Goal: Task Accomplishment & Management: Complete application form

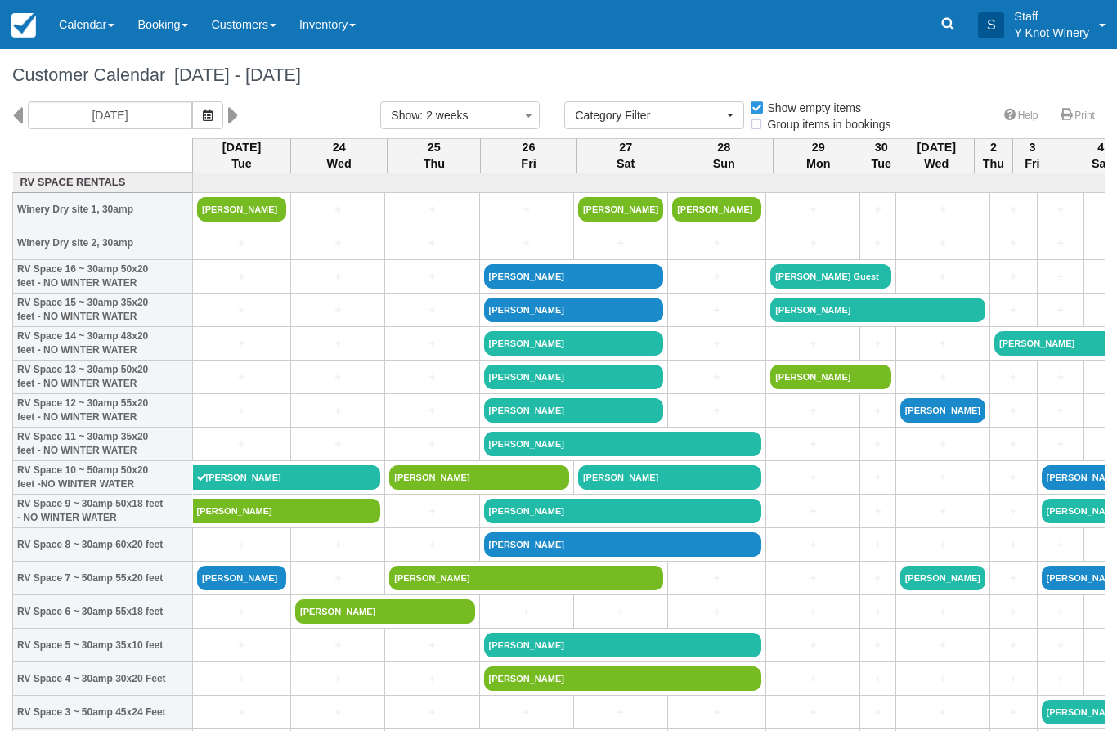
select select
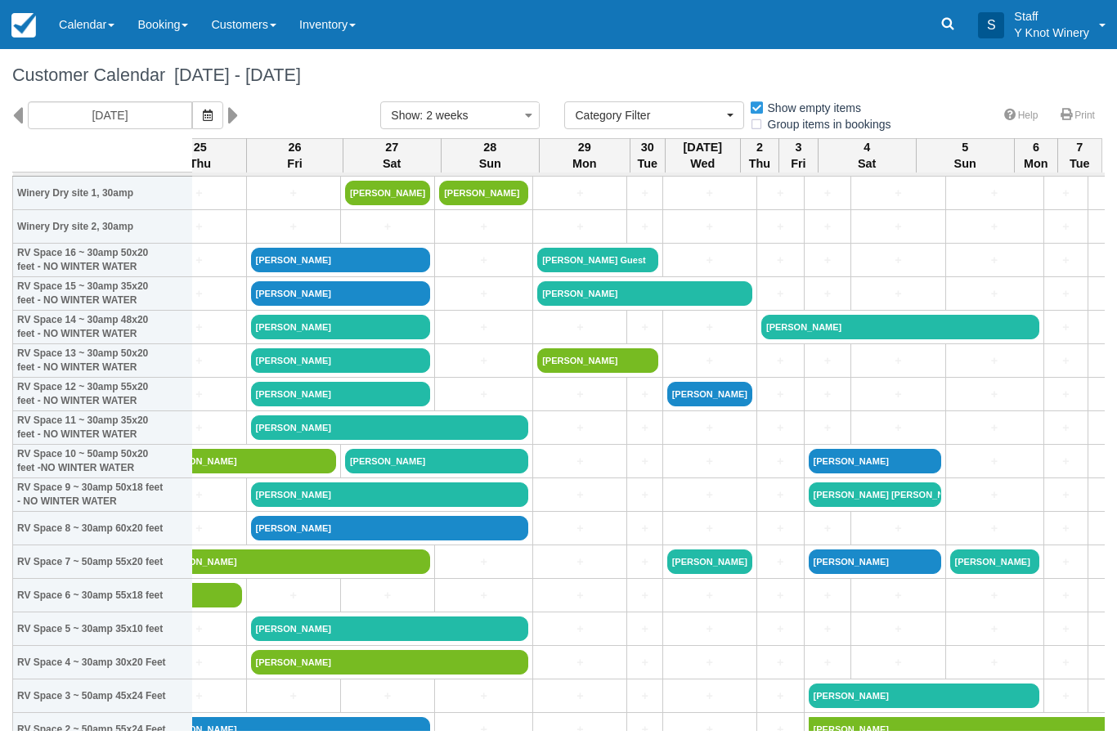
scroll to position [16, 231]
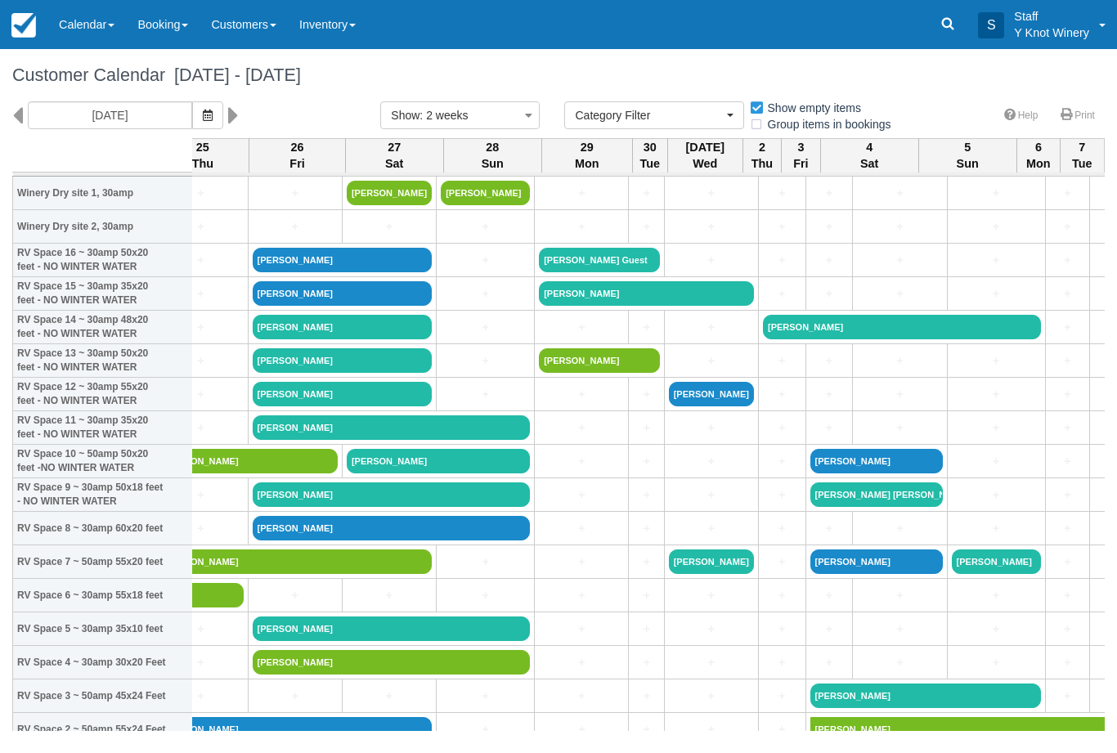
click at [588, 403] on link "+" at bounding box center [581, 394] width 85 height 17
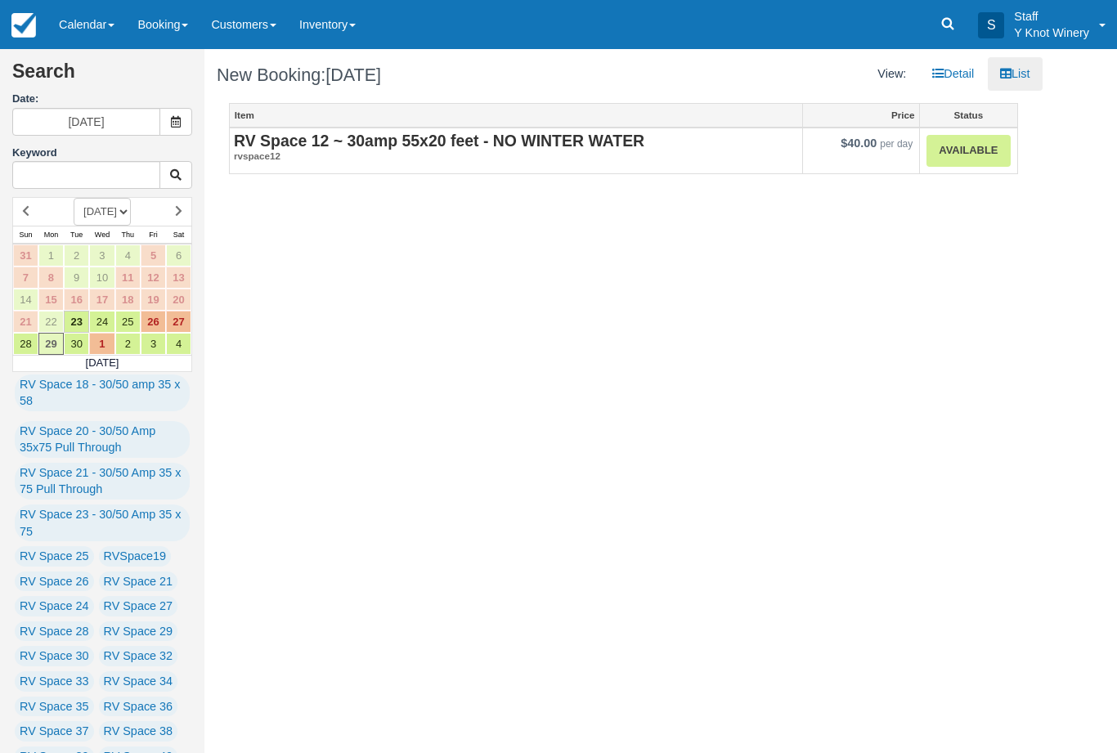
click at [971, 150] on link "Available" at bounding box center [967, 151] width 83 height 32
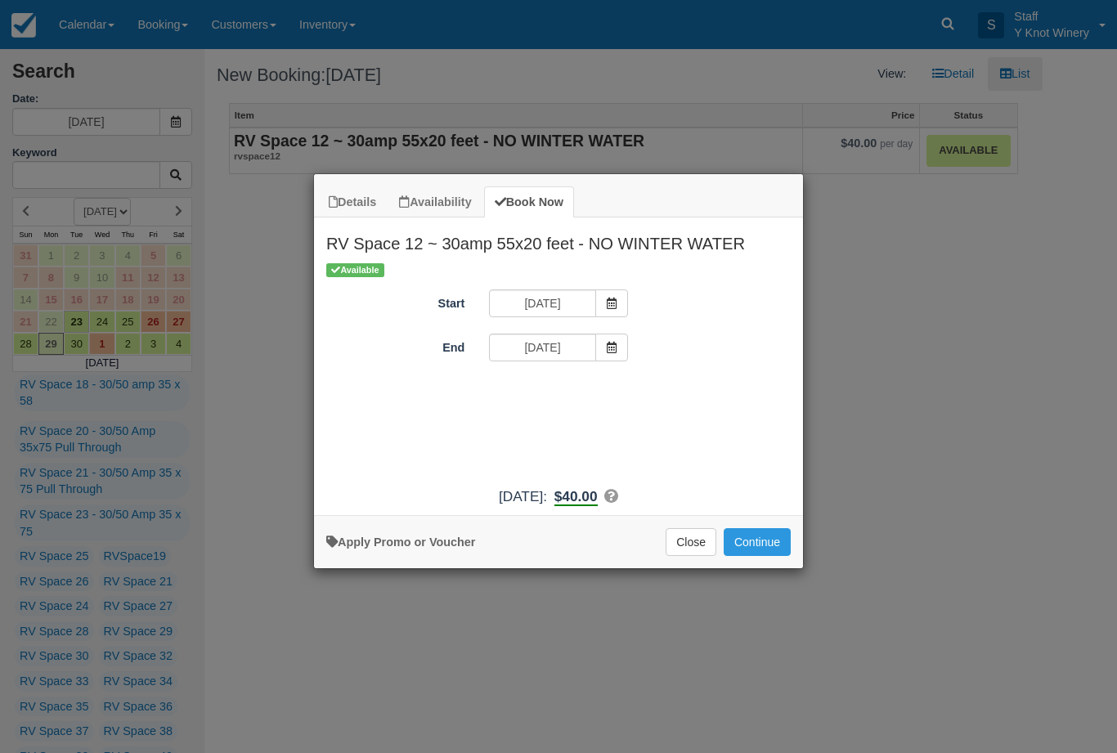
click at [626, 353] on span "Item Modal" at bounding box center [611, 348] width 33 height 28
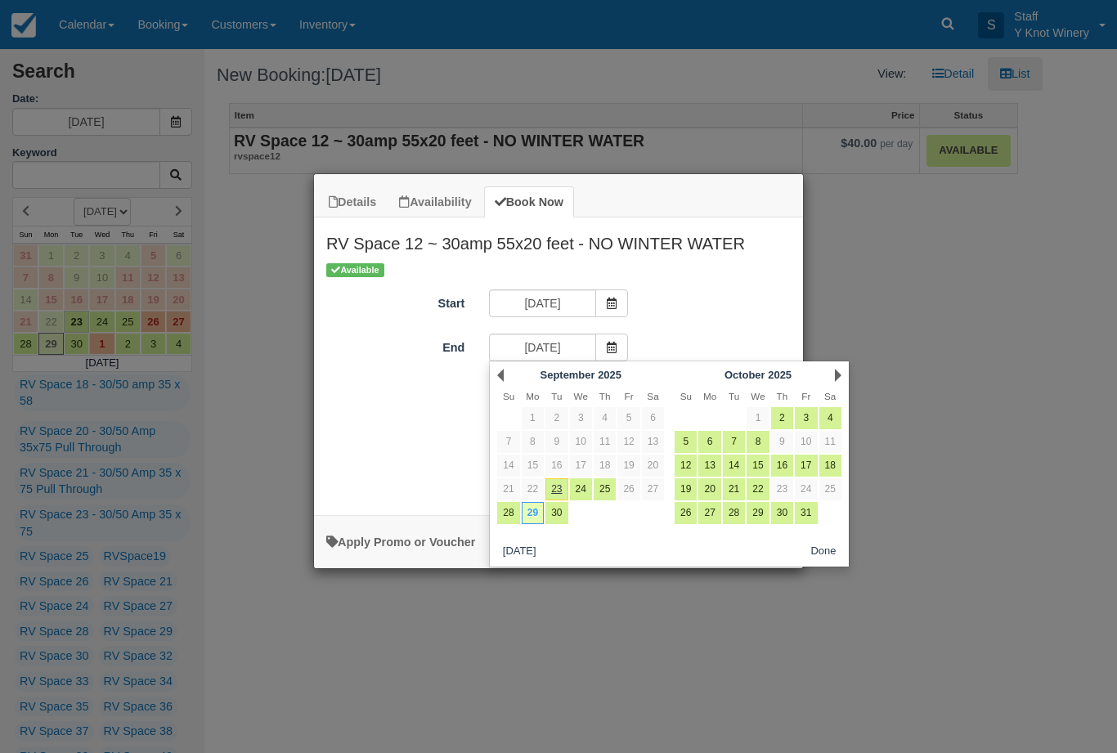
click at [559, 518] on link "30" at bounding box center [556, 513] width 22 height 22
type input "09/30/25"
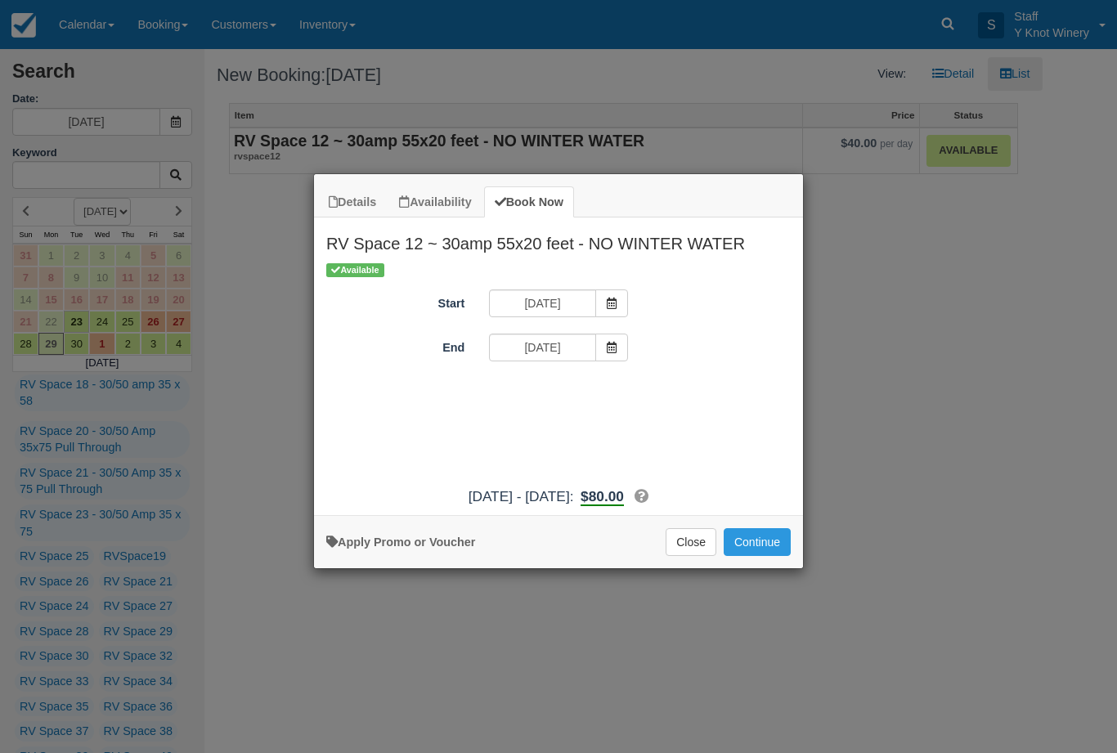
click at [763, 556] on button "Continue" at bounding box center [757, 542] width 67 height 28
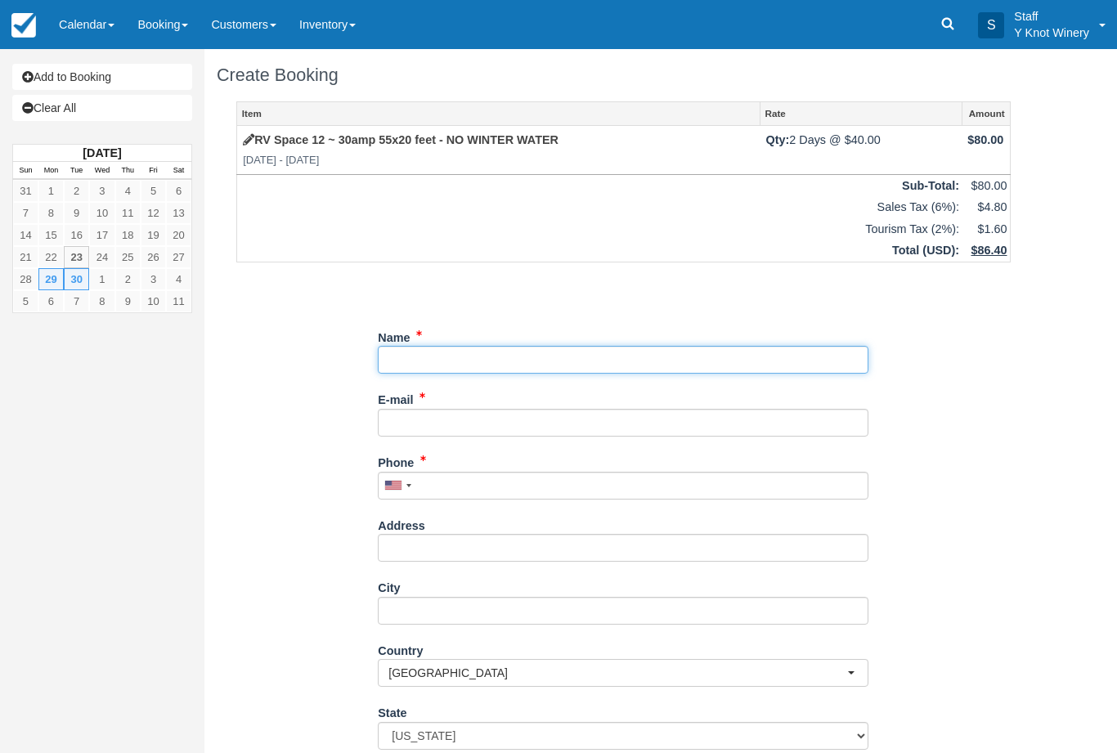
click at [442, 354] on input "Name" at bounding box center [623, 360] width 491 height 28
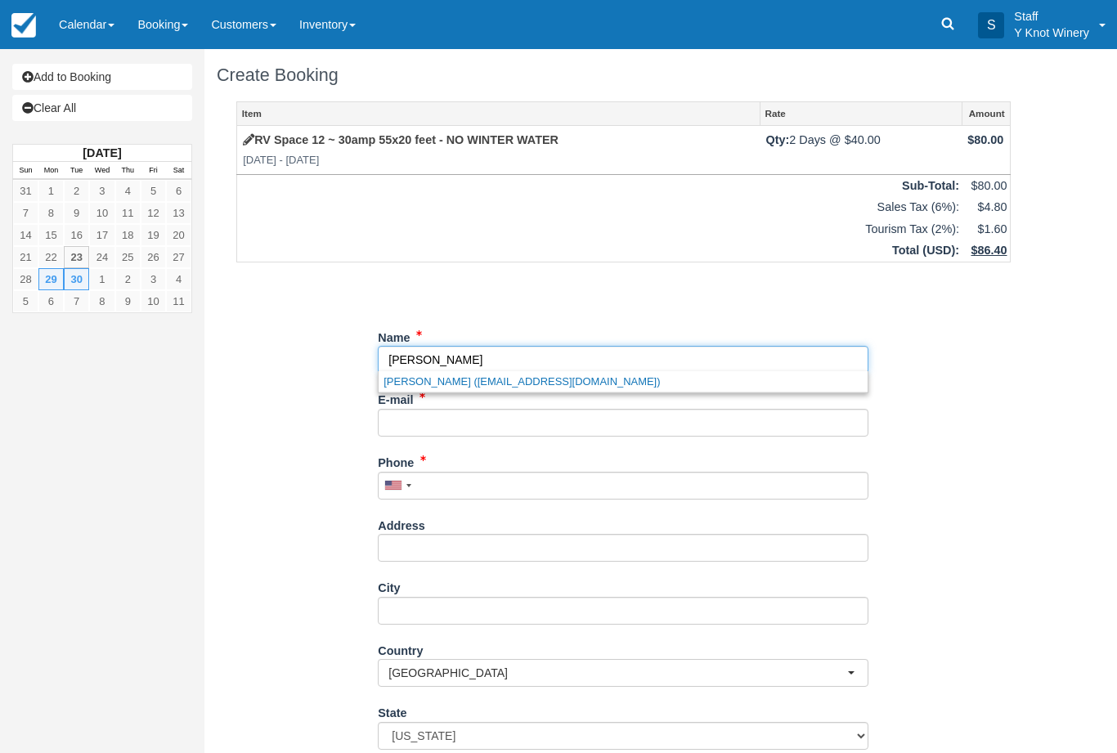
click at [445, 378] on link "Alyson Maw (mawalyson@gmail.com)" at bounding box center [623, 381] width 489 height 20
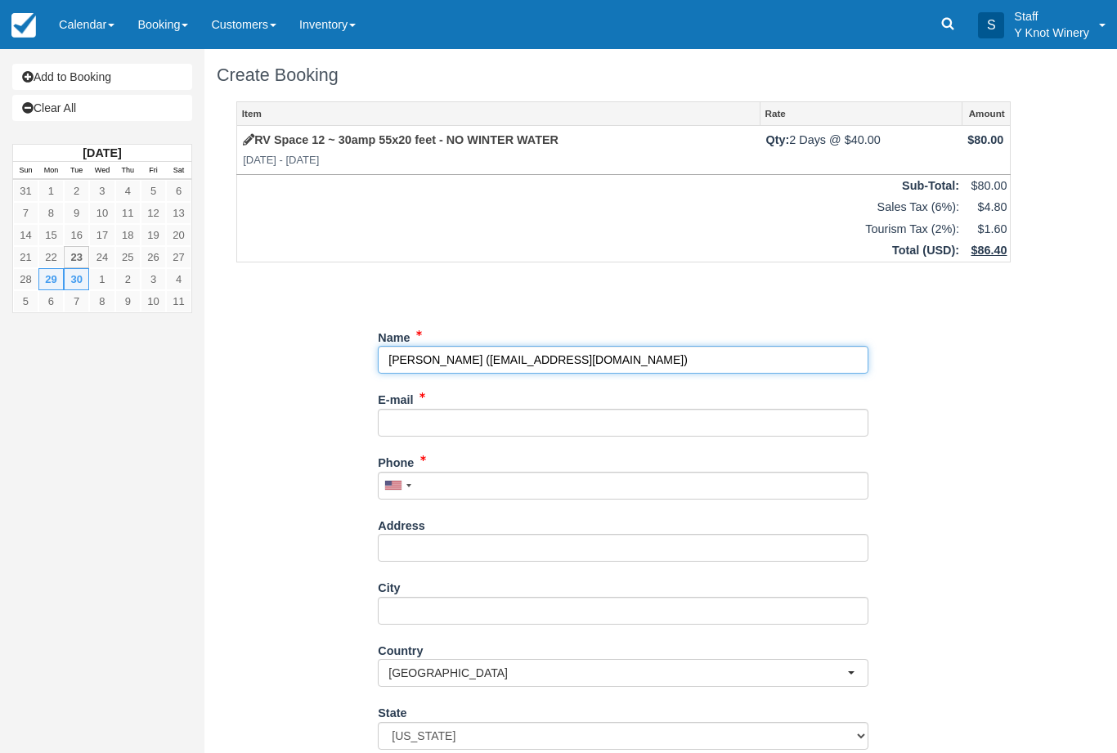
type input "Alyson Maw"
type input "mawalyson@gmail.com"
type input "+18017917263"
type input "7913 S 2600 E"
type input "S Weeber"
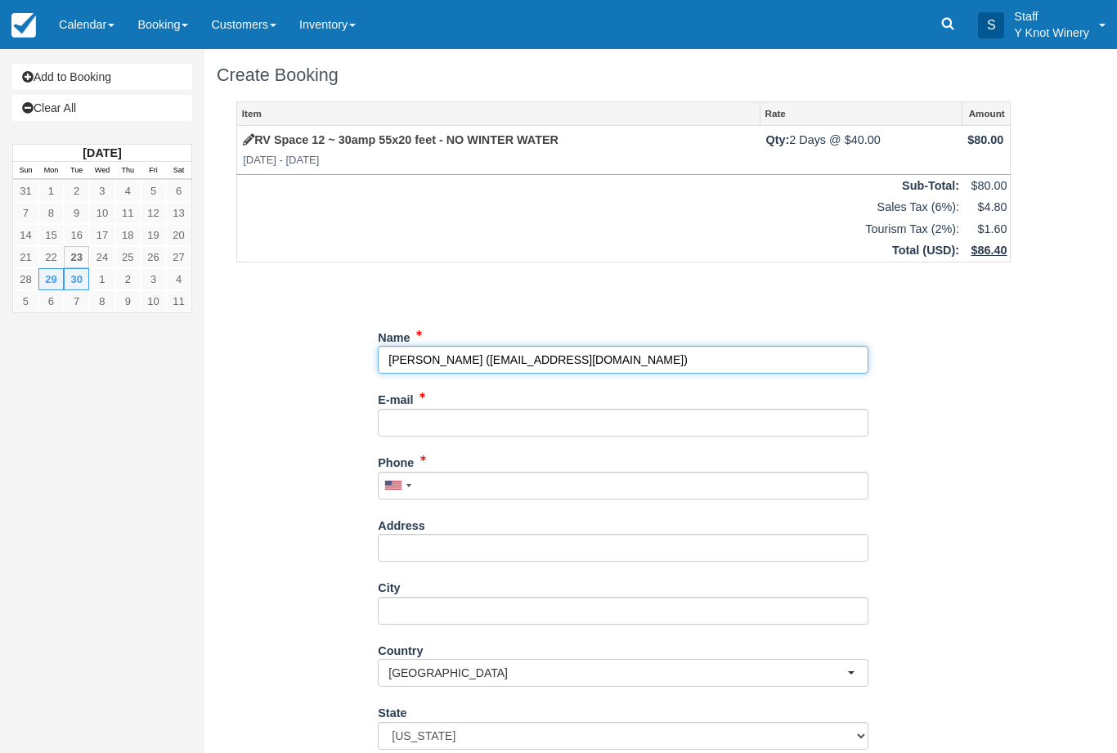
type input "84405"
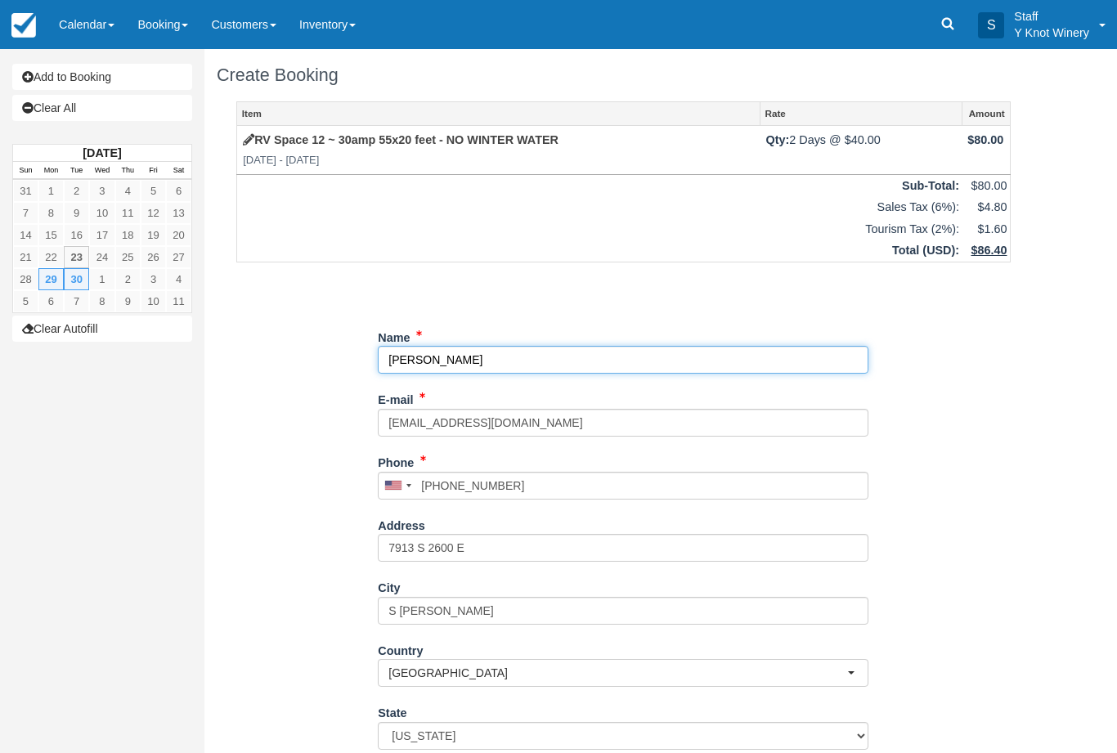
select select "UT"
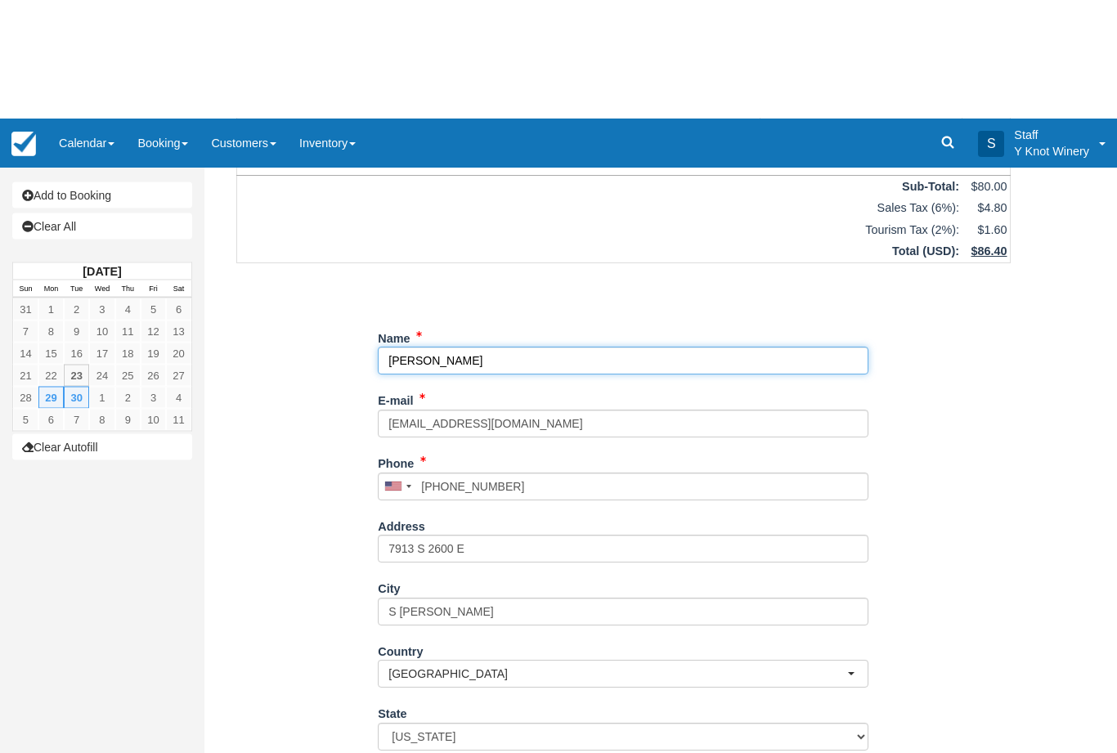
scroll to position [132, 0]
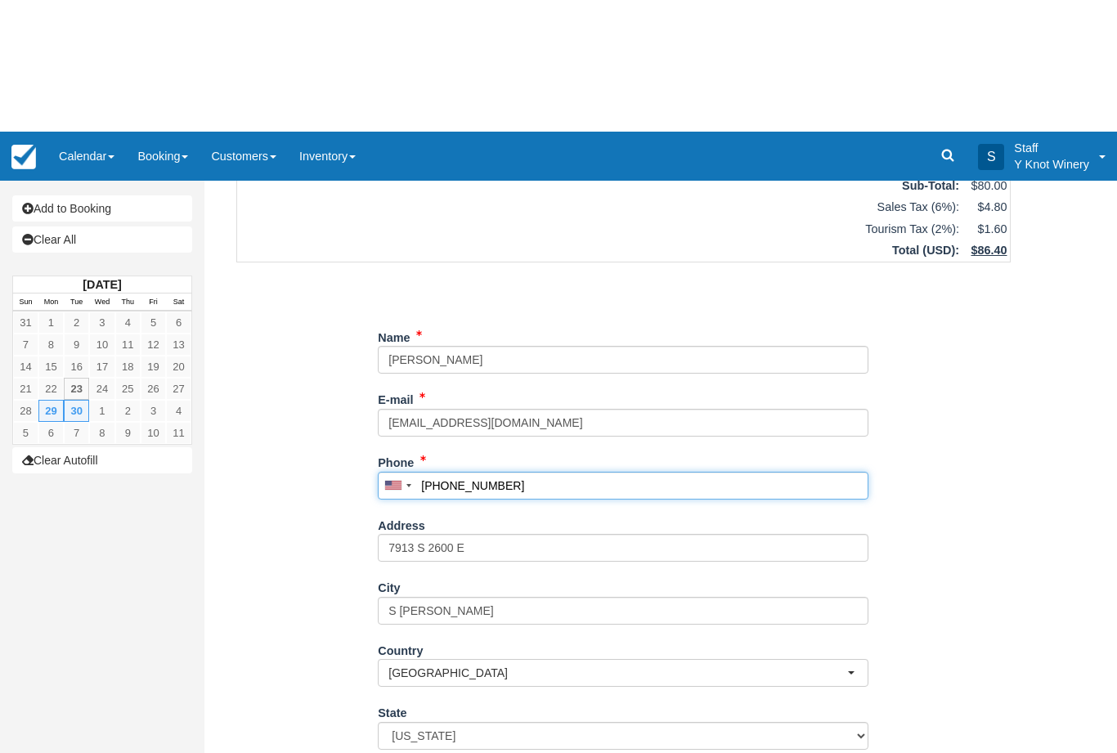
click at [500, 362] on input "+18017917263" at bounding box center [623, 354] width 491 height 28
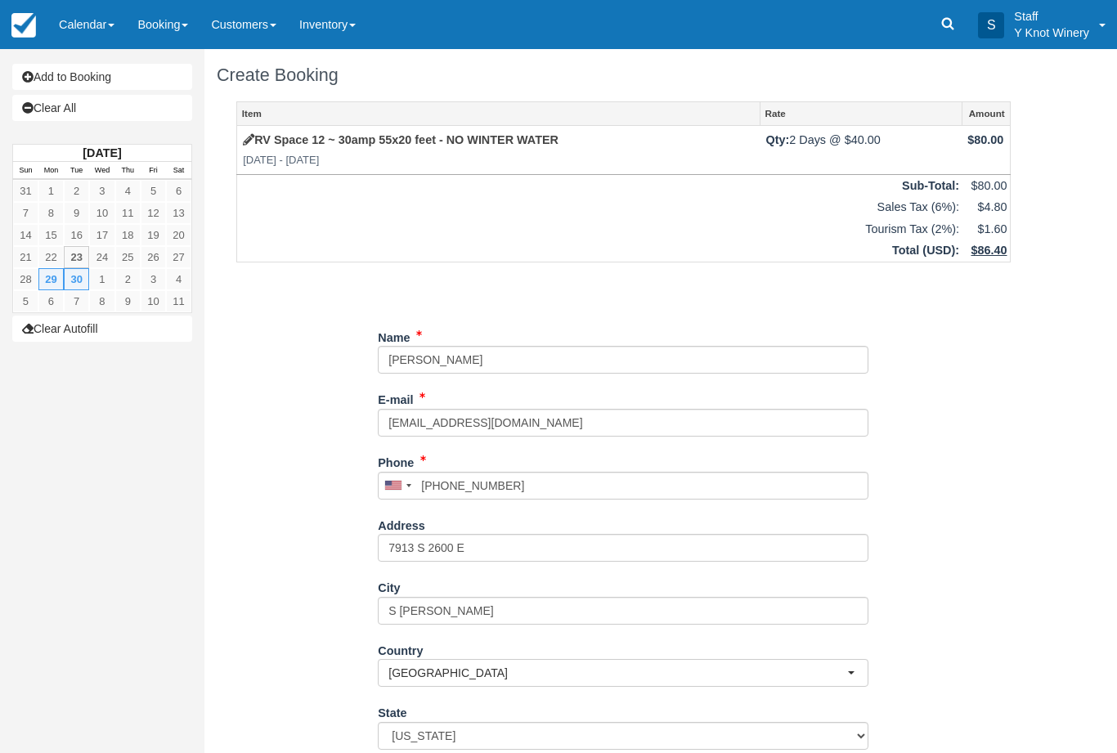
type input "+18017917253"
